Goal: Task Accomplishment & Management: Manage account settings

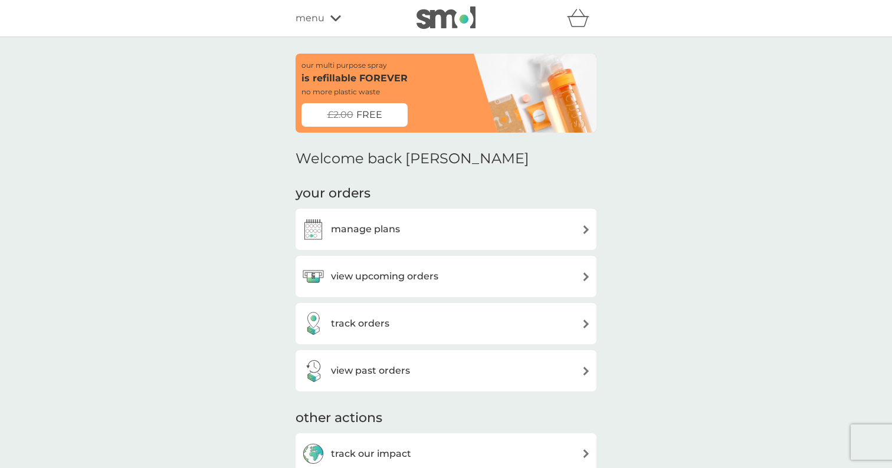
click at [391, 276] on h3 "view upcoming orders" at bounding box center [384, 276] width 107 height 15
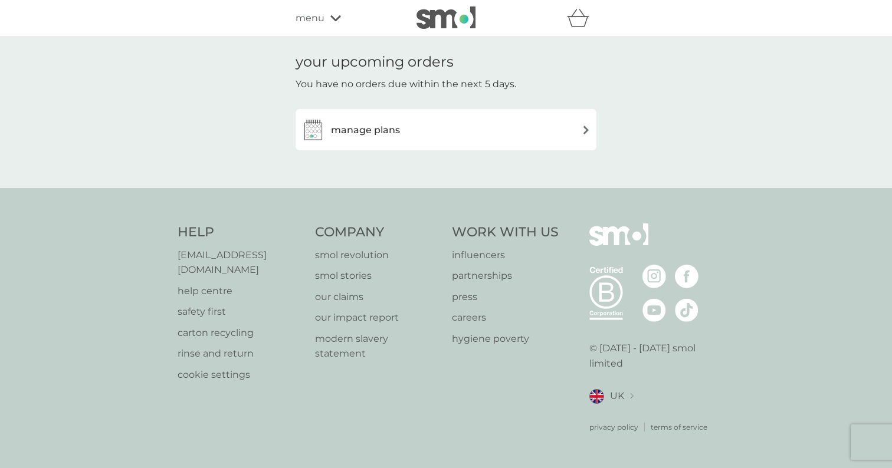
click at [400, 129] on div "manage plans" at bounding box center [445, 130] width 289 height 24
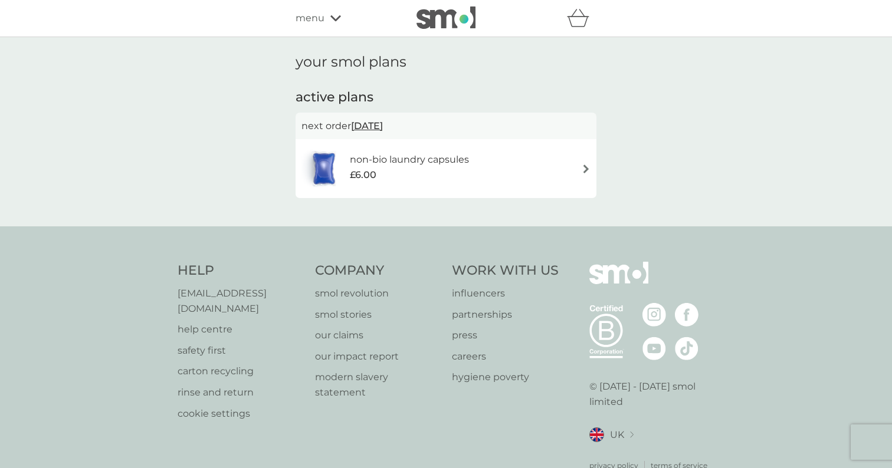
click at [383, 129] on span "[DATE]" at bounding box center [367, 125] width 32 height 23
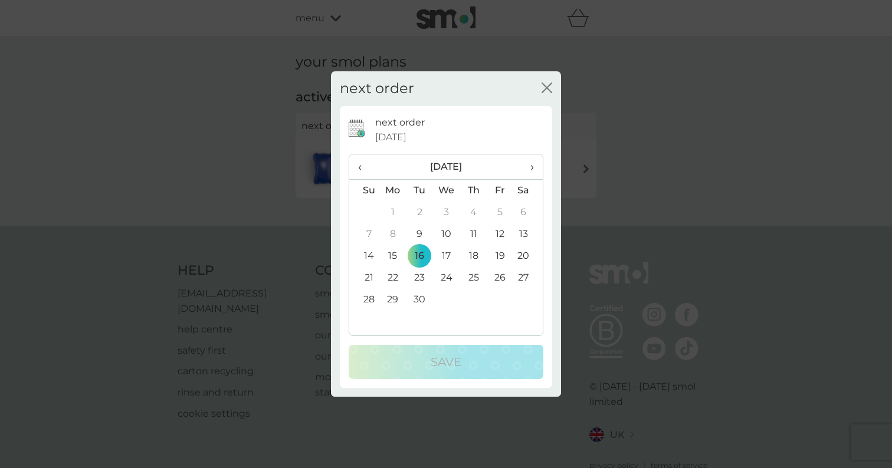
click at [421, 234] on td "9" at bounding box center [419, 235] width 27 height 22
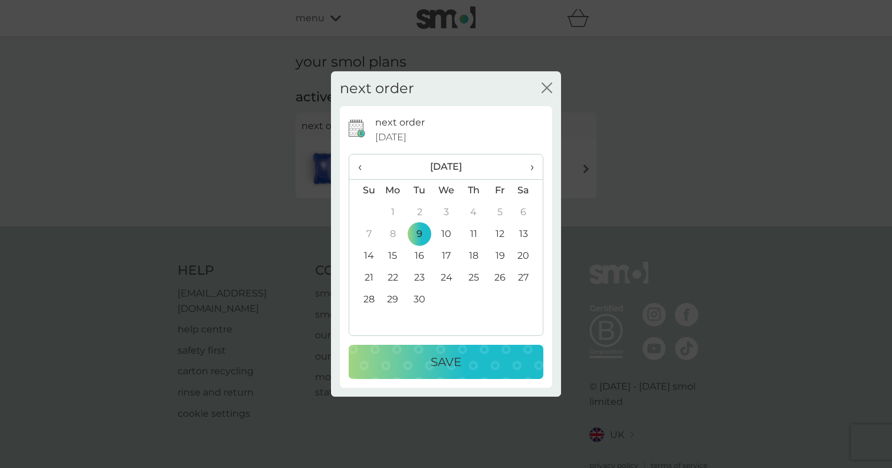
click at [426, 365] on div "Save" at bounding box center [445, 362] width 171 height 19
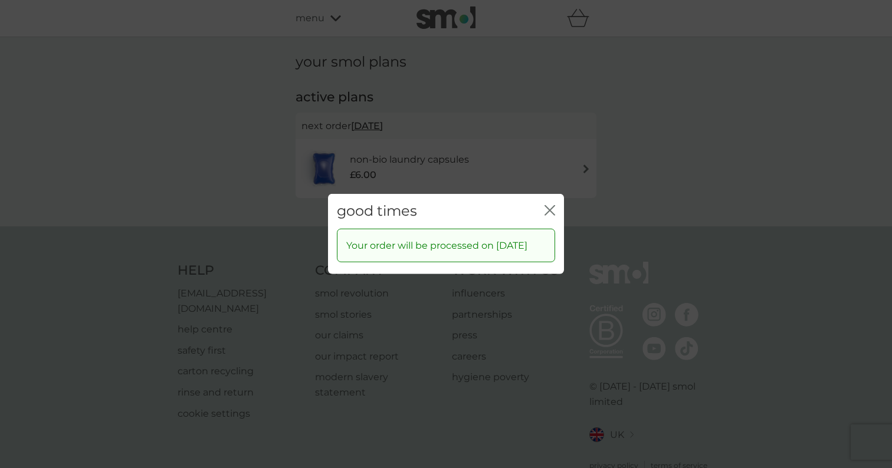
click at [550, 207] on icon "close" at bounding box center [549, 210] width 11 height 11
